Goal: Transaction & Acquisition: Purchase product/service

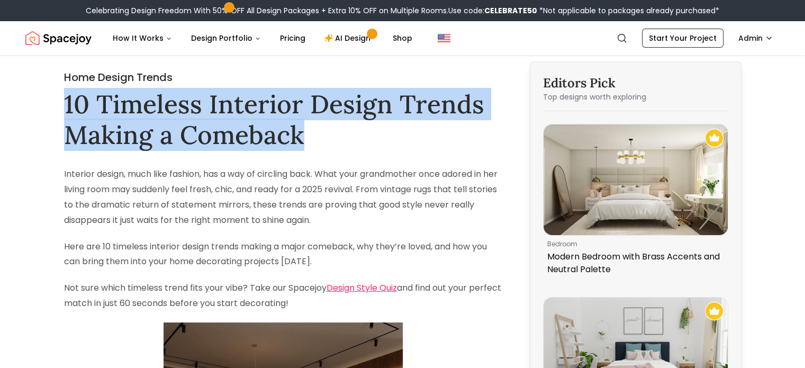
click at [72, 42] on img "Spacejoy" at bounding box center [58, 38] width 66 height 21
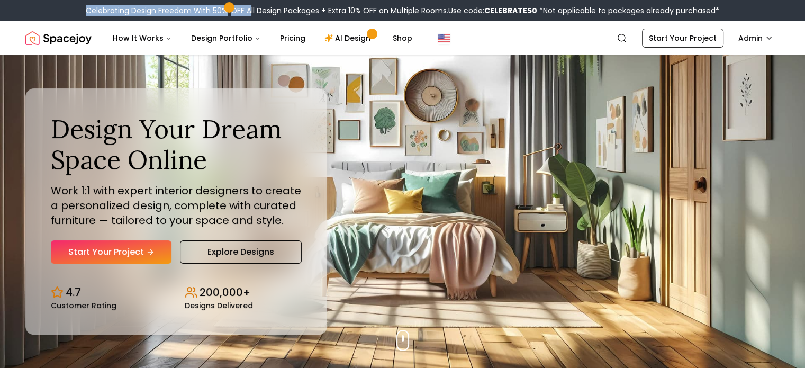
drag, startPoint x: 85, startPoint y: 10, endPoint x: 249, endPoint y: 7, distance: 164.6
click at [249, 7] on div "Celebrating Design Freedom With 50% OFF All Design Packages + Extra 10% OFF on …" at bounding box center [402, 10] width 633 height 11
click at [685, 34] on link "Start Your Project" at bounding box center [682, 38] width 81 height 19
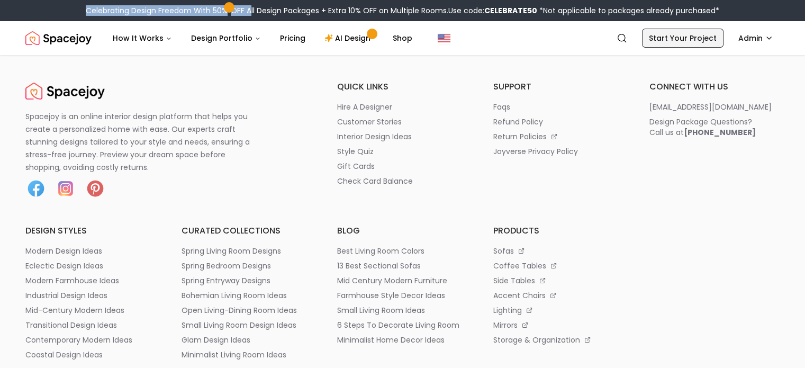
click at [685, 34] on link "Start Your Project" at bounding box center [682, 38] width 81 height 19
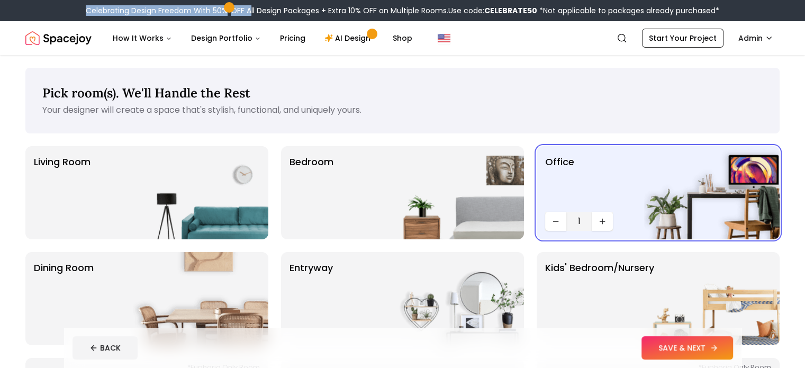
click at [728, 344] on button "SAVE & NEXT" at bounding box center [687, 347] width 92 height 23
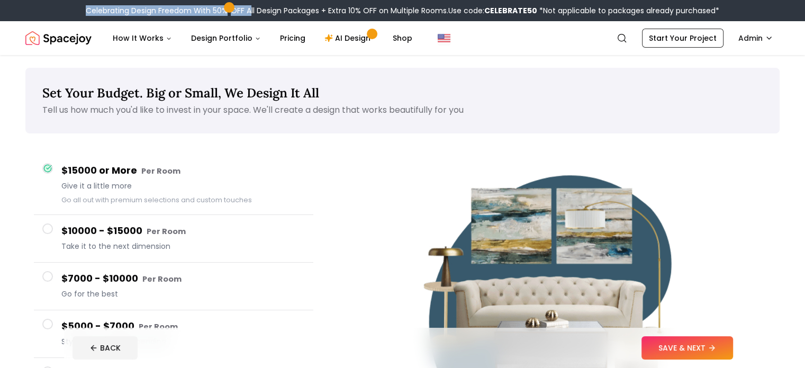
click at [728, 344] on button "SAVE & NEXT" at bounding box center [687, 347] width 92 height 23
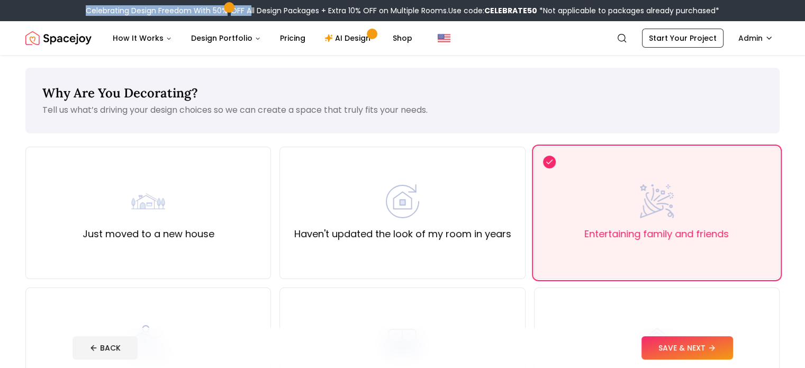
click at [728, 344] on button "SAVE & NEXT" at bounding box center [687, 347] width 92 height 23
click at [728, 344] on div "BACK" at bounding box center [402, 347] width 660 height 23
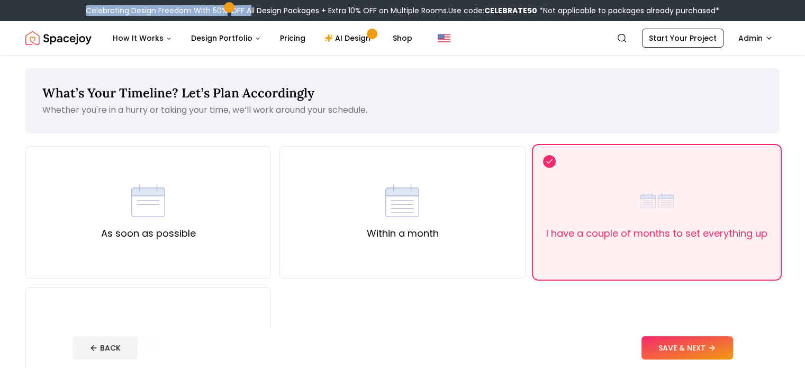
click at [728, 344] on button "SAVE & NEXT" at bounding box center [687, 347] width 92 height 23
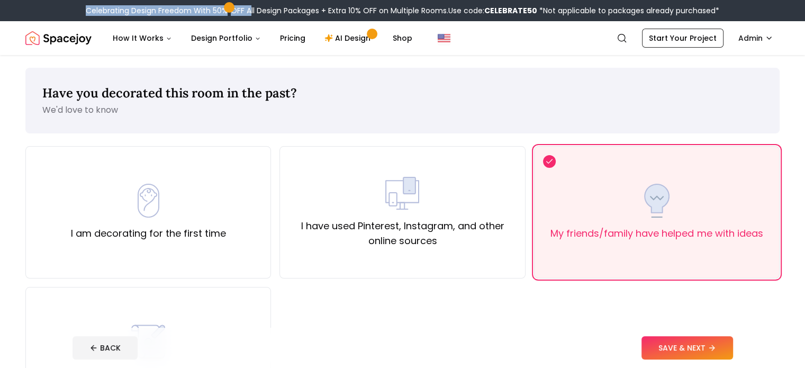
click at [728, 344] on button "SAVE & NEXT" at bounding box center [687, 347] width 92 height 23
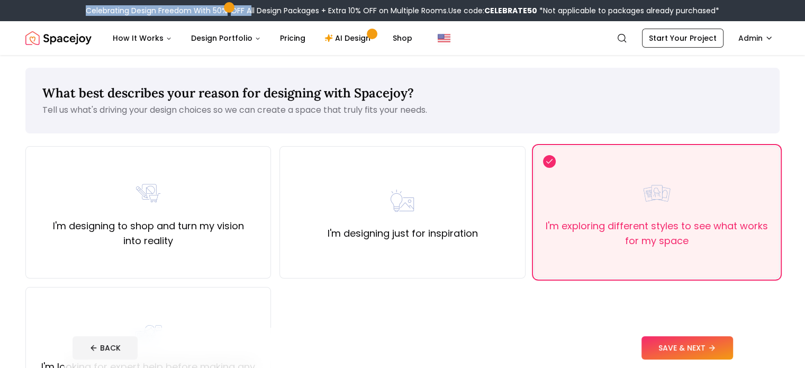
click at [728, 344] on button "SAVE & NEXT" at bounding box center [687, 347] width 92 height 23
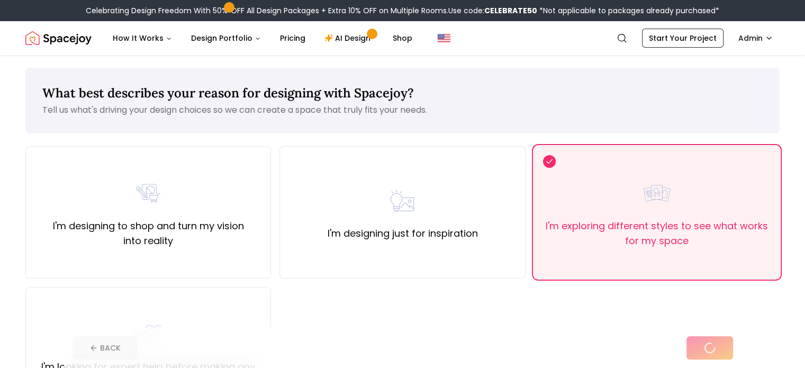
click at [728, 344] on div "BACK" at bounding box center [402, 347] width 660 height 23
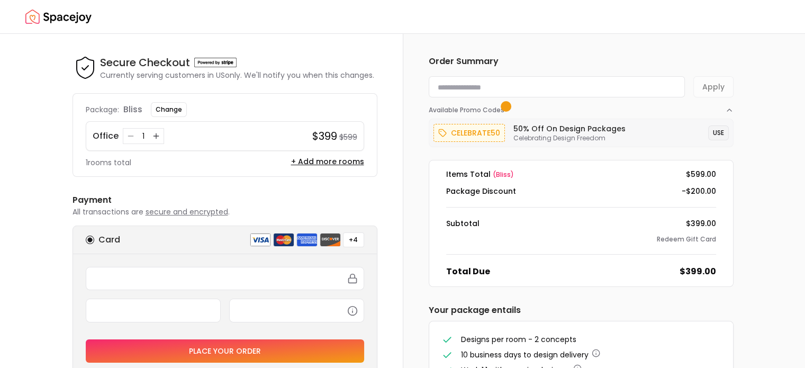
click at [716, 129] on button "USE" at bounding box center [718, 132] width 21 height 15
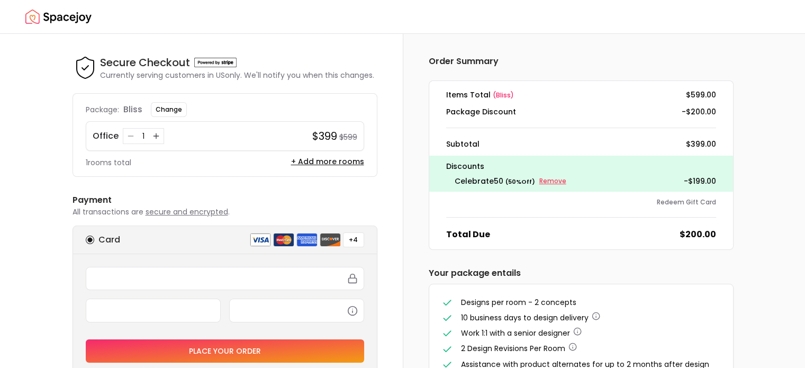
click at [546, 181] on small "Remove" at bounding box center [552, 181] width 27 height 8
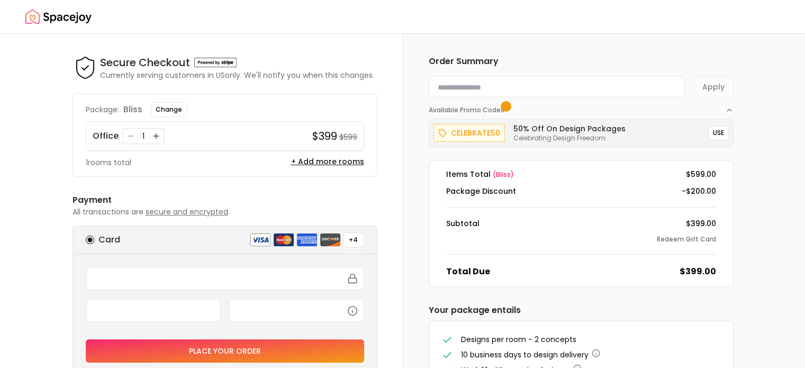
click at [74, 20] on img "Spacejoy" at bounding box center [58, 16] width 66 height 21
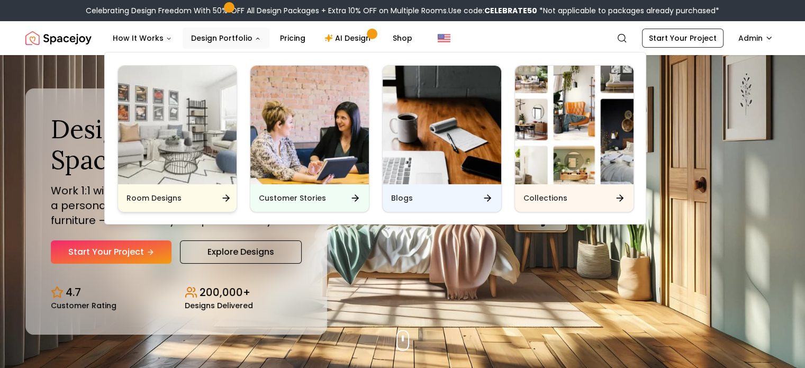
click at [212, 195] on div "Room Designs" at bounding box center [177, 198] width 119 height 28
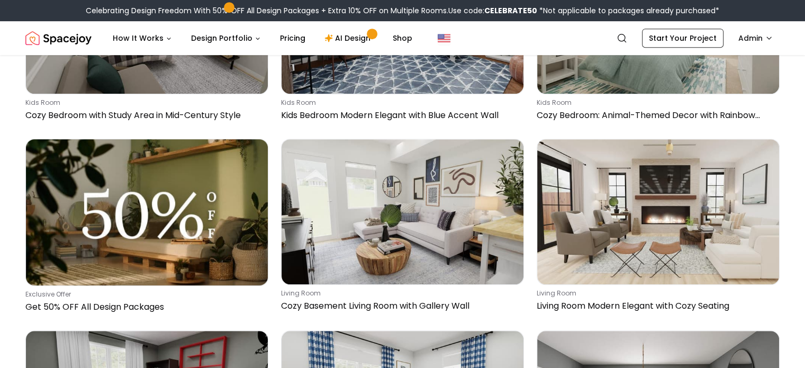
scroll to position [505, 0]
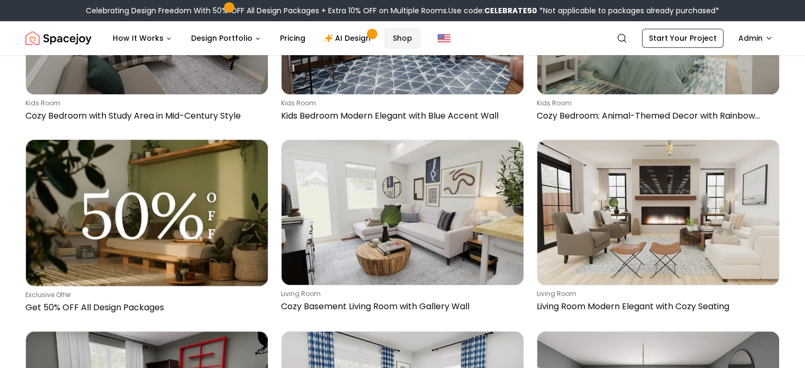
click at [390, 38] on link "Shop" at bounding box center [402, 38] width 37 height 21
click at [392, 37] on link "Shop" at bounding box center [402, 38] width 37 height 21
click at [399, 42] on link "Shop" at bounding box center [402, 38] width 37 height 21
